Goal: Task Accomplishment & Management: Manage account settings

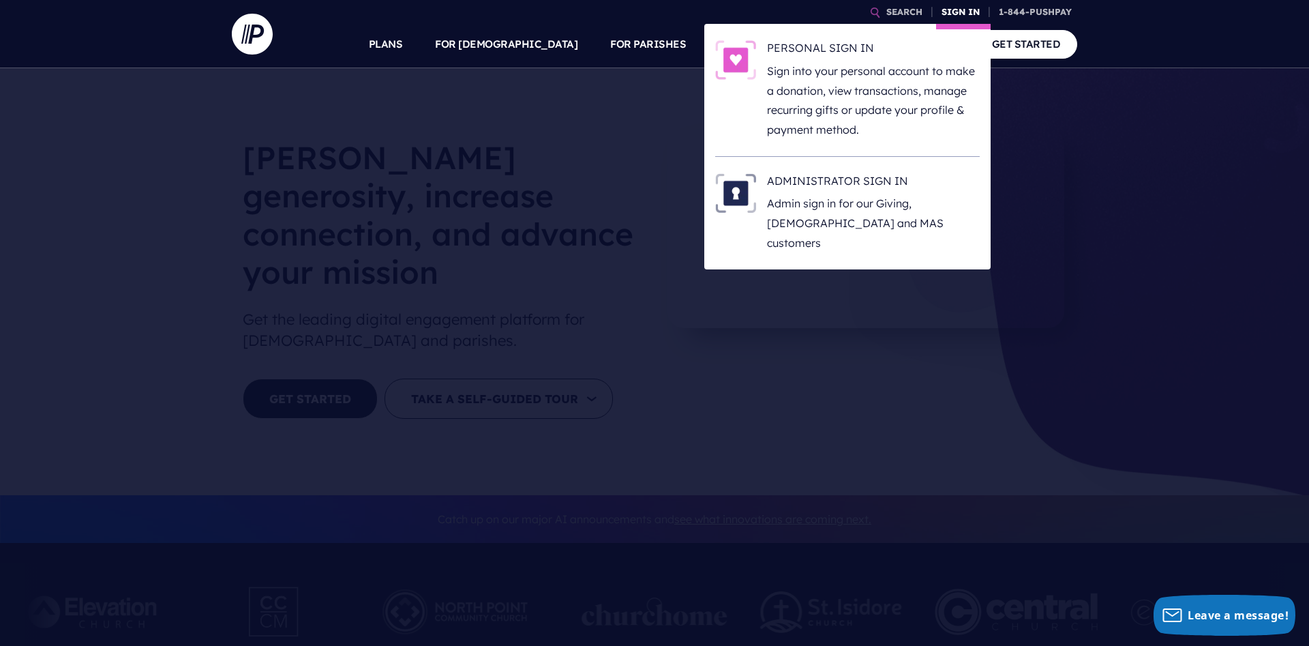
click at [960, 12] on link "SIGN IN" at bounding box center [960, 12] width 49 height 24
click at [950, 16] on link "SIGN IN" at bounding box center [960, 12] width 49 height 24
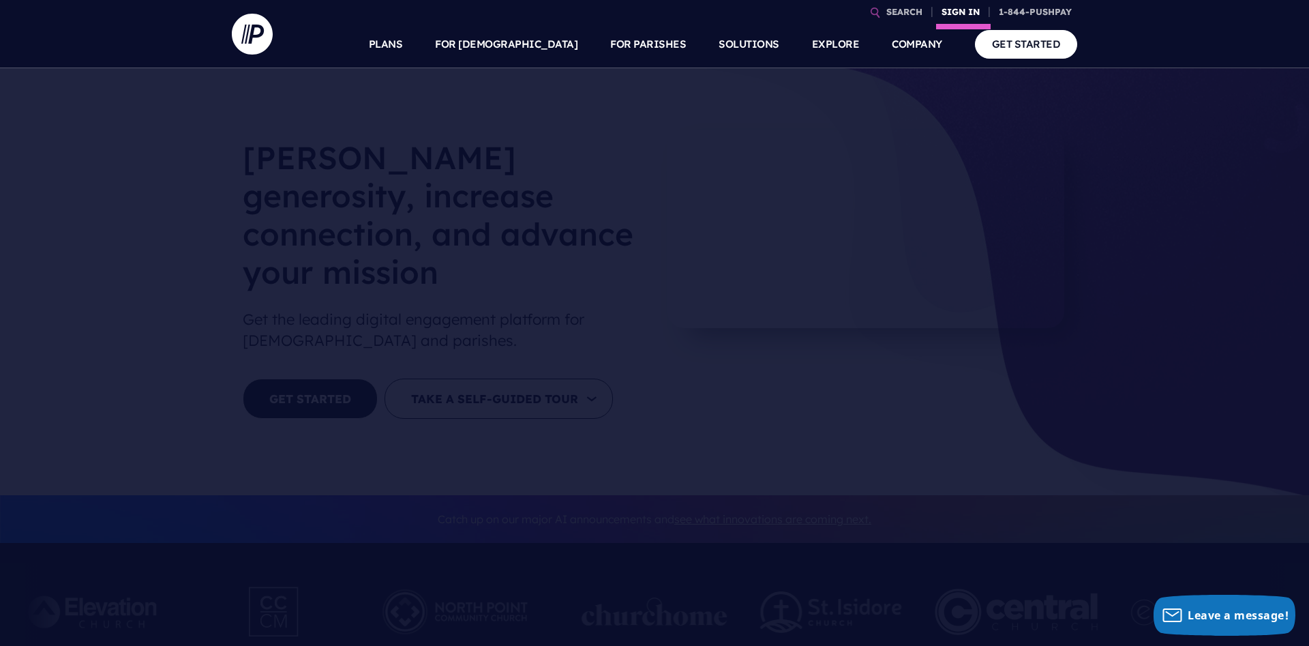
click at [957, 15] on link "SIGN IN" at bounding box center [960, 12] width 49 height 24
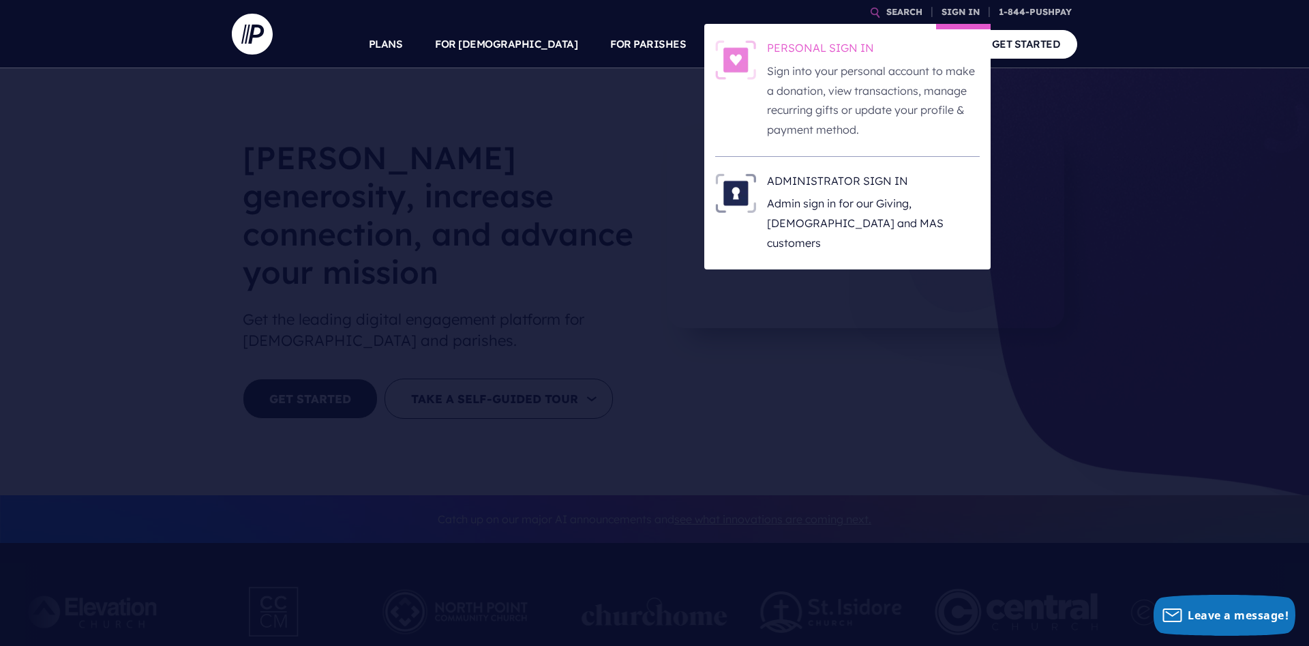
click at [790, 49] on h6 "PERSONAL SIGN IN" at bounding box center [873, 50] width 213 height 20
click at [795, 49] on h6 "PERSONAL SIGN IN" at bounding box center [873, 50] width 213 height 20
